Goal: Task Accomplishment & Management: Complete application form

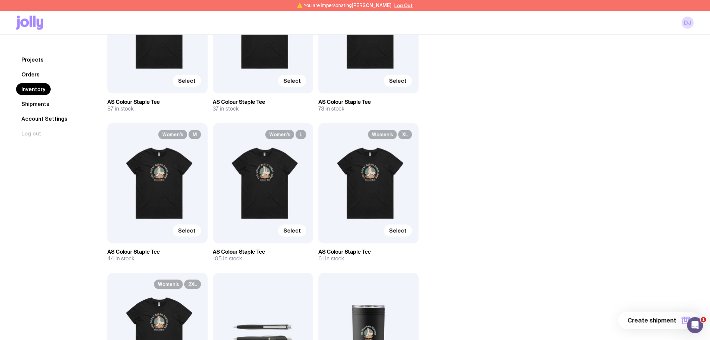
scroll to position [597, 0]
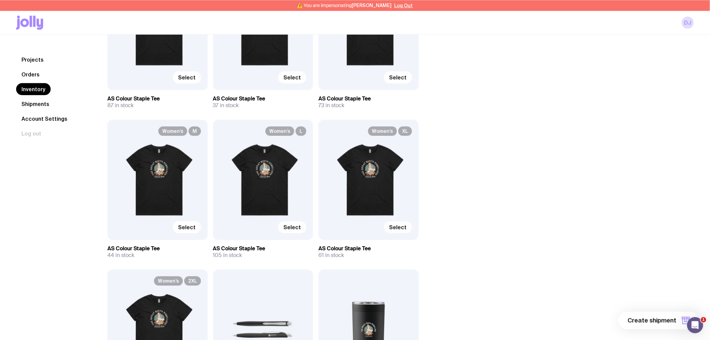
click at [402, 227] on span "Select" at bounding box center [397, 227] width 17 height 7
click at [0, 0] on input "Select" at bounding box center [0, 0] width 0 height 0
click at [684, 323] on icon "button" at bounding box center [686, 320] width 8 height 8
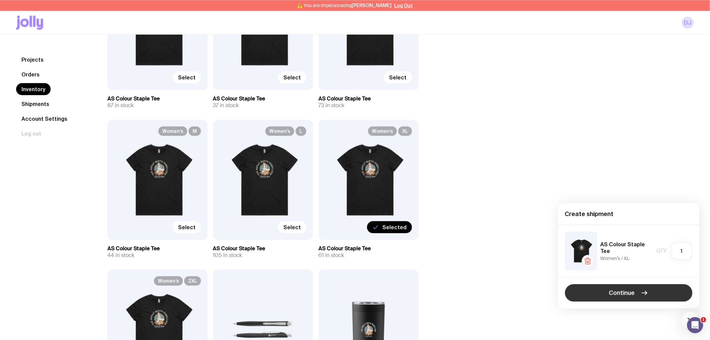
click at [610, 288] on button "Continue" at bounding box center [629, 292] width 128 height 17
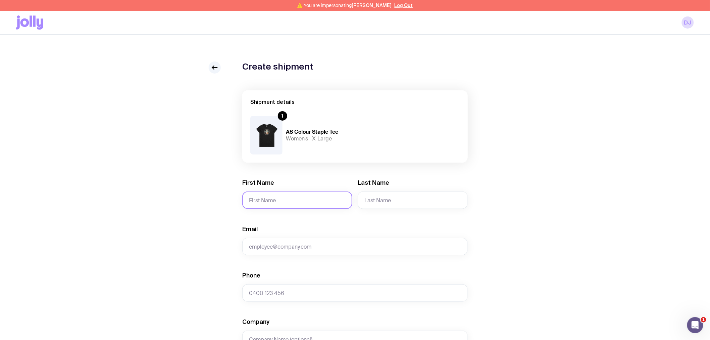
click at [254, 199] on input "First Name" at bounding box center [297, 199] width 110 height 17
paste input "[PERSON_NAME]"
click at [277, 203] on input "[PERSON_NAME]" at bounding box center [297, 199] width 110 height 17
type input "[PERSON_NAME]"
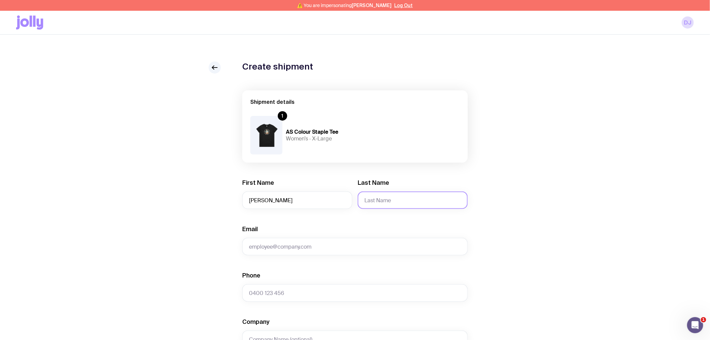
click at [391, 206] on input "Last Name" at bounding box center [413, 199] width 110 height 17
paste input "[PERSON_NAME]"
type input "[PERSON_NAME]"
click at [291, 243] on input "Email" at bounding box center [355, 246] width 226 height 17
type input "[EMAIL_ADDRESS][DOMAIN_NAME]"
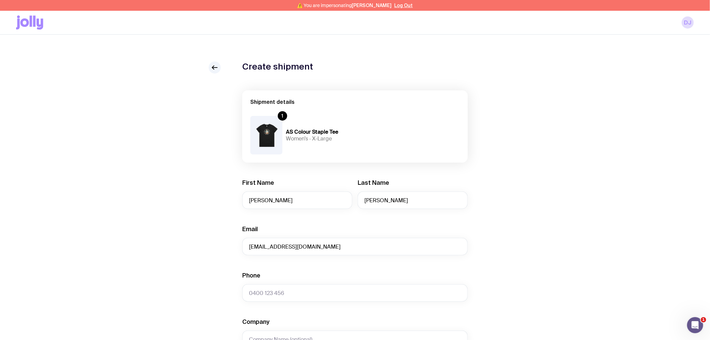
click at [142, 119] on div "Create shipment Shipment details 1 AS Colour Staple Tee Women’s · X-Large First…" at bounding box center [355, 316] width 678 height 511
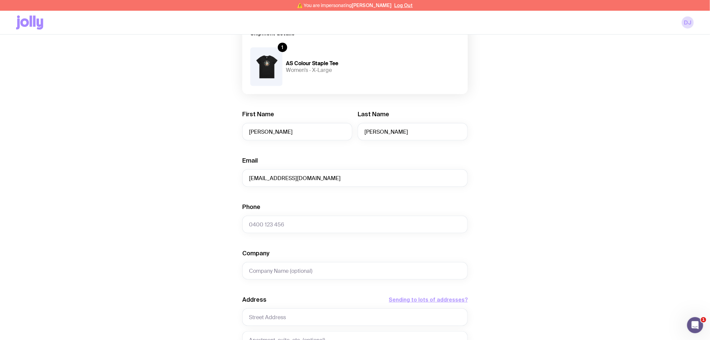
scroll to position [75, 0]
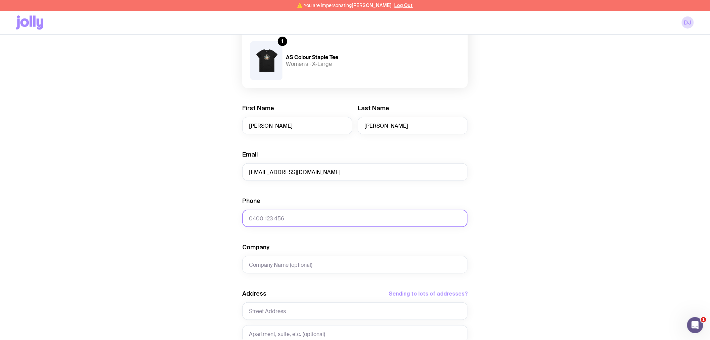
click at [264, 213] on input "Phone" at bounding box center [355, 217] width 226 height 17
paste input "[PHONE_NUMBER]"
type input "[PHONE_NUMBER]"
click at [213, 233] on div "Create shipment Shipment details 1 AS Colour Staple Tee Women’s · X-Large First…" at bounding box center [355, 242] width 678 height 511
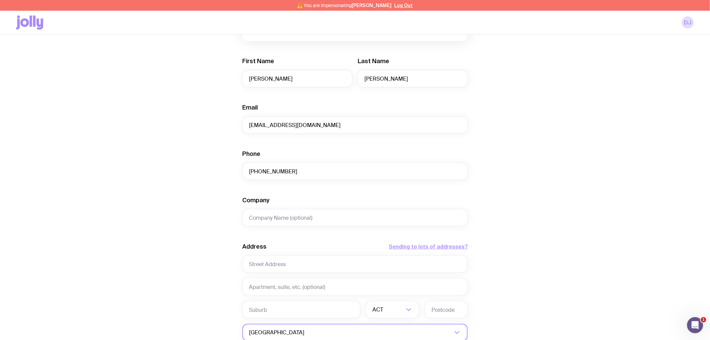
scroll to position [186, 0]
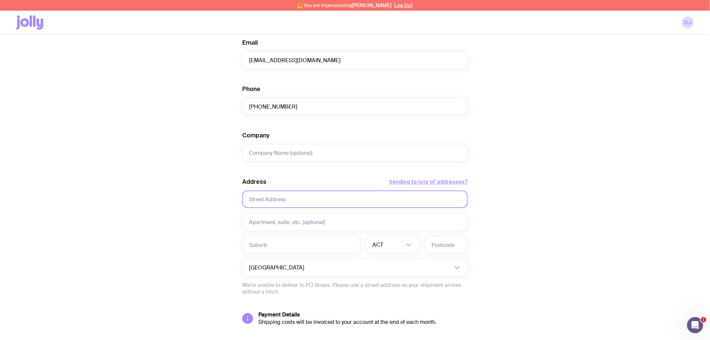
click at [273, 201] on input "text" at bounding box center [355, 198] width 226 height 17
paste input "[STREET_ADDRESS][PERSON_NAME]"
type input "[STREET_ADDRESS][PERSON_NAME]"
click at [270, 243] on input "text" at bounding box center [301, 244] width 118 height 17
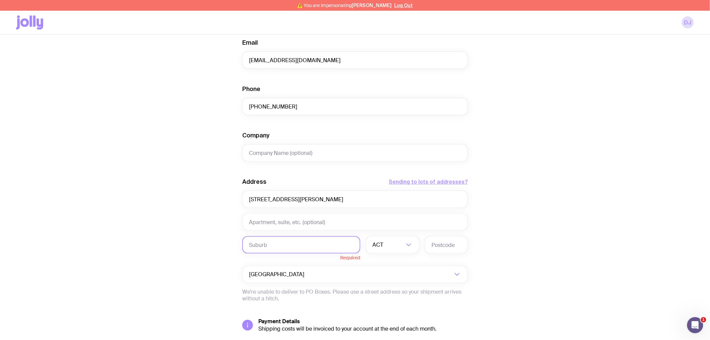
click at [259, 245] on input "text" at bounding box center [301, 244] width 118 height 17
paste input "Belmont"
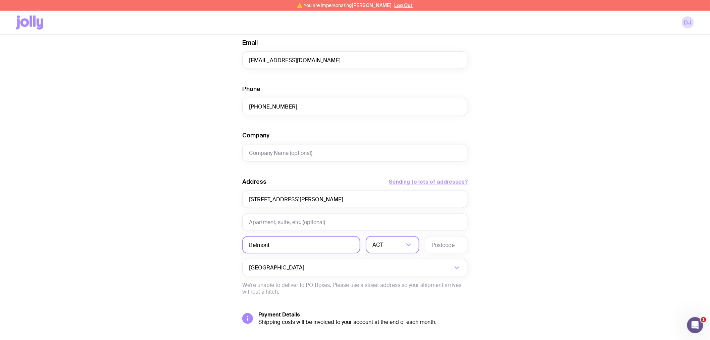
type input "Belmont"
click at [386, 242] on input "Search for option" at bounding box center [389, 244] width 32 height 17
click at [384, 301] on li "WA" at bounding box center [392, 304] width 53 height 14
click at [437, 249] on input "text" at bounding box center [446, 244] width 43 height 17
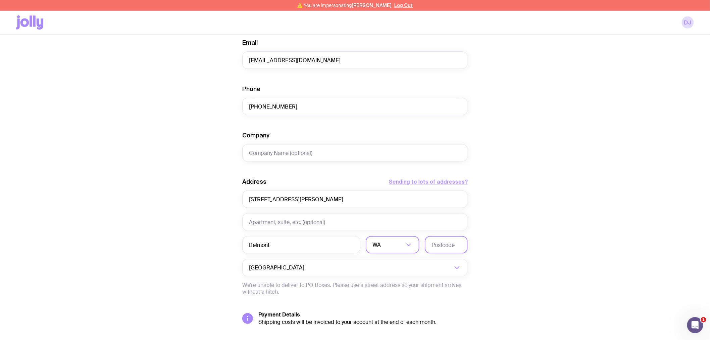
click at [438, 249] on input "text" at bounding box center [446, 244] width 43 height 17
type input "1"
type input "6104"
click at [196, 217] on div "Create shipment Shipment details 1 AS Colour Staple Tee Women’s · X-Large First…" at bounding box center [355, 130] width 678 height 511
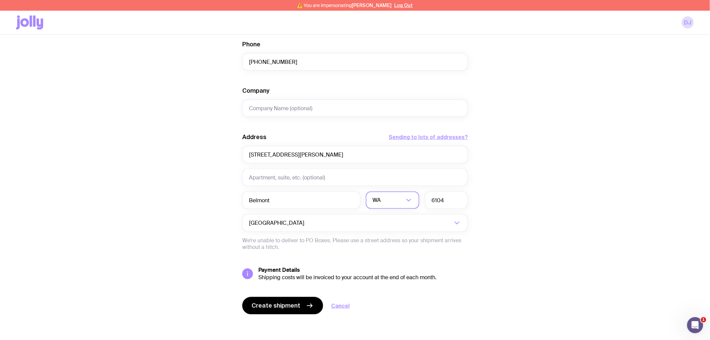
scroll to position [232, 0]
click at [294, 306] on span "Create shipment" at bounding box center [276, 304] width 49 height 8
